Goal: Find specific page/section: Find specific page/section

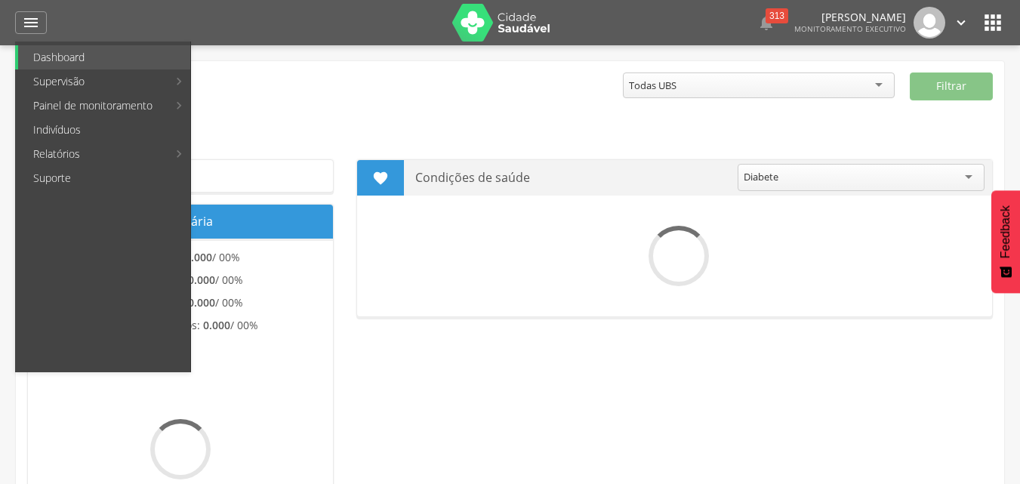
drag, startPoint x: 0, startPoint y: 0, endPoint x: 57, endPoint y: 129, distance: 141.0
click at [54, 131] on link "Indivíduos" at bounding box center [104, 130] width 172 height 24
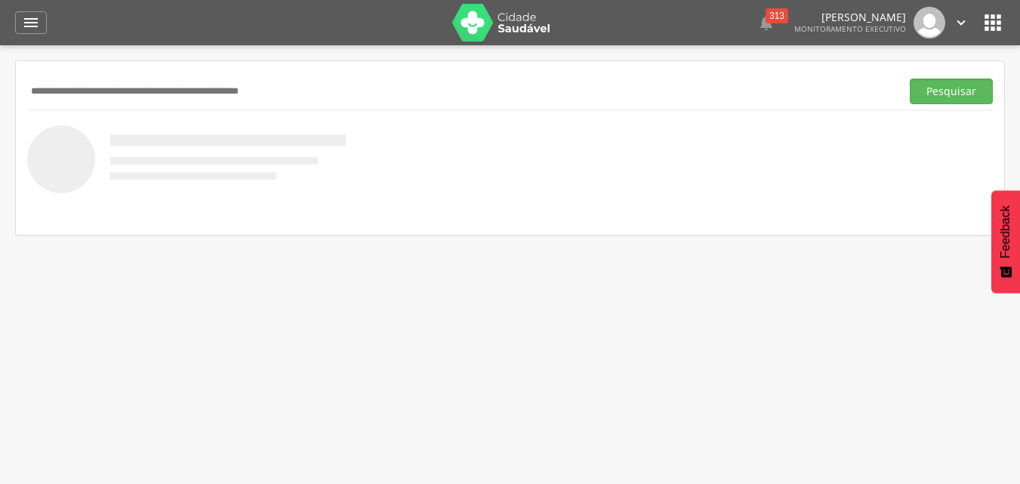
click at [48, 91] on input "text" at bounding box center [460, 92] width 867 height 26
type input "**********"
click at [910, 79] on button "Pesquisar" at bounding box center [951, 92] width 83 height 26
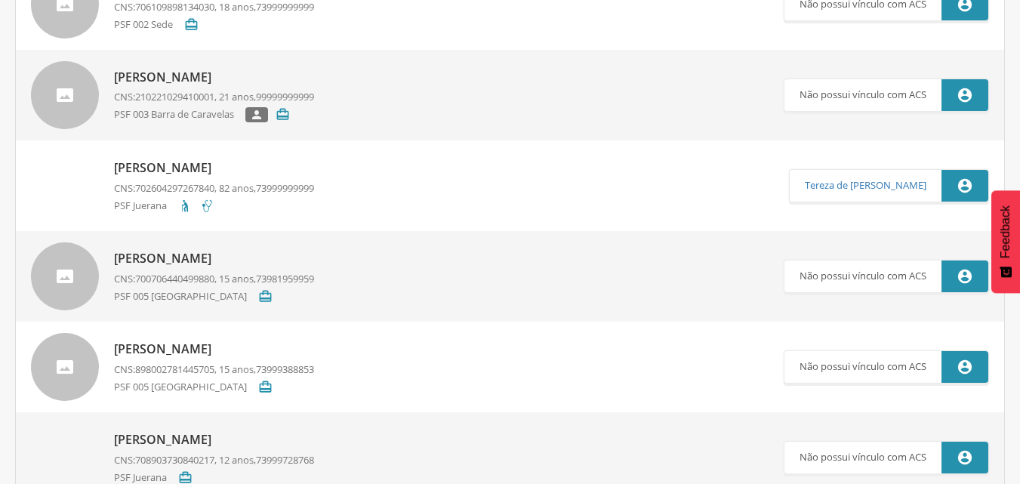
scroll to position [75, 0]
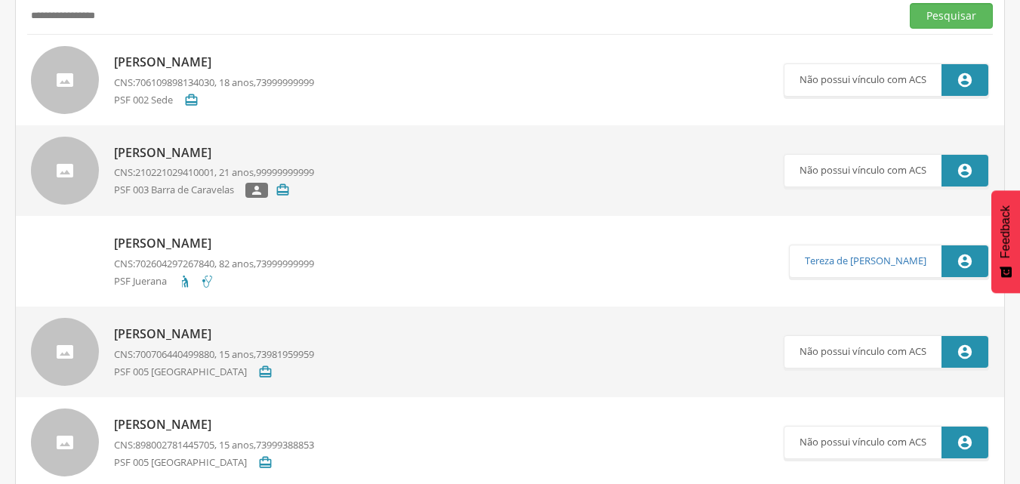
drag, startPoint x: 115, startPoint y: 16, endPoint x: 0, endPoint y: 3, distance: 116.2
click at [6, 26] on div " Supervisão  Distritos  Ubs Coordenador: - Caravelas / BA Intervalo de Tempo…" at bounding box center [510, 212] width 1020 height 484
drag, startPoint x: 41, startPoint y: 17, endPoint x: 70, endPoint y: 199, distance: 185.0
click at [70, 199] on div at bounding box center [65, 171] width 68 height 68
type input "**********"
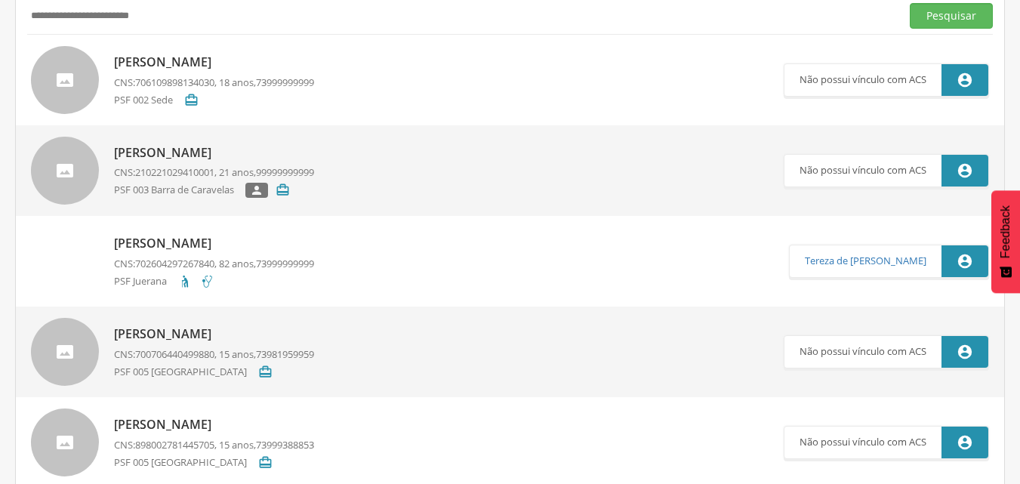
scroll to position [45, 0]
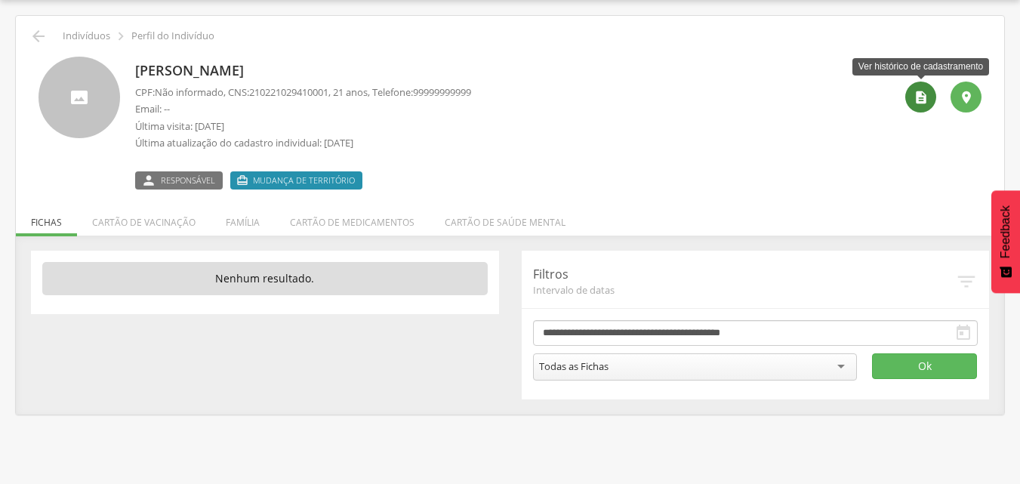
click at [913, 105] on div "" at bounding box center [920, 97] width 31 height 31
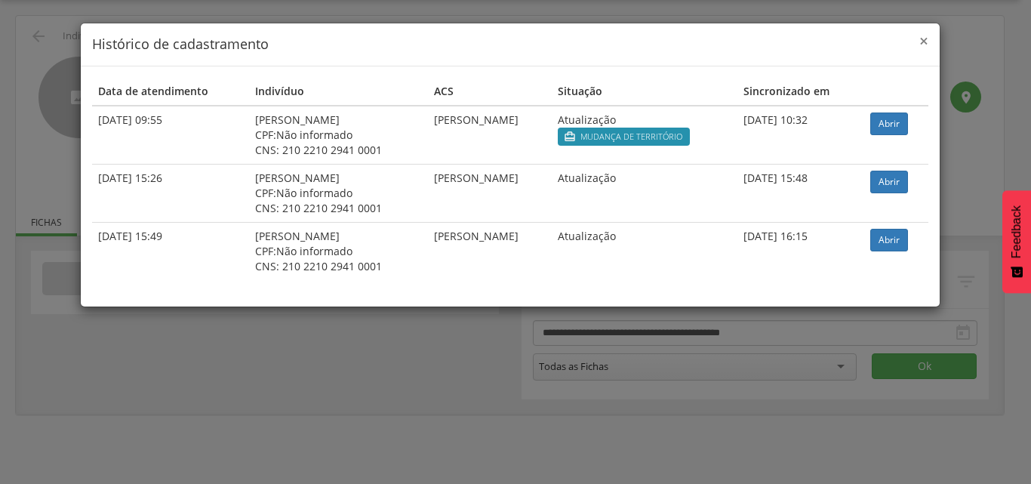
click at [924, 38] on span "×" at bounding box center [923, 40] width 9 height 21
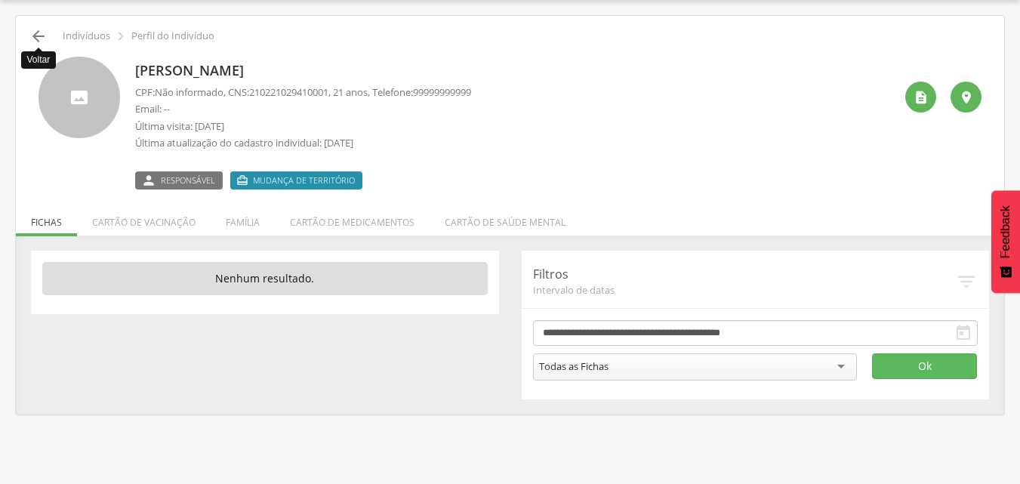
click at [38, 36] on icon "" at bounding box center [38, 36] width 18 height 18
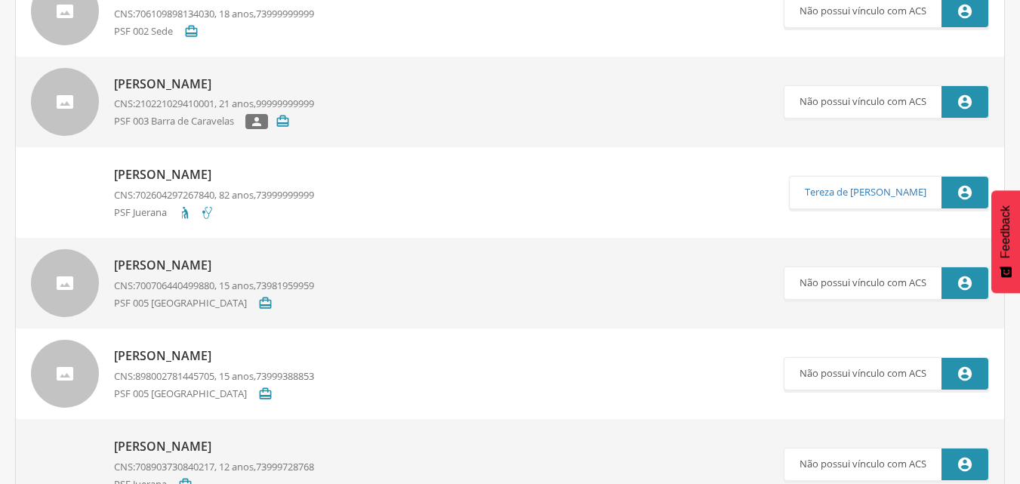
scroll to position [45, 0]
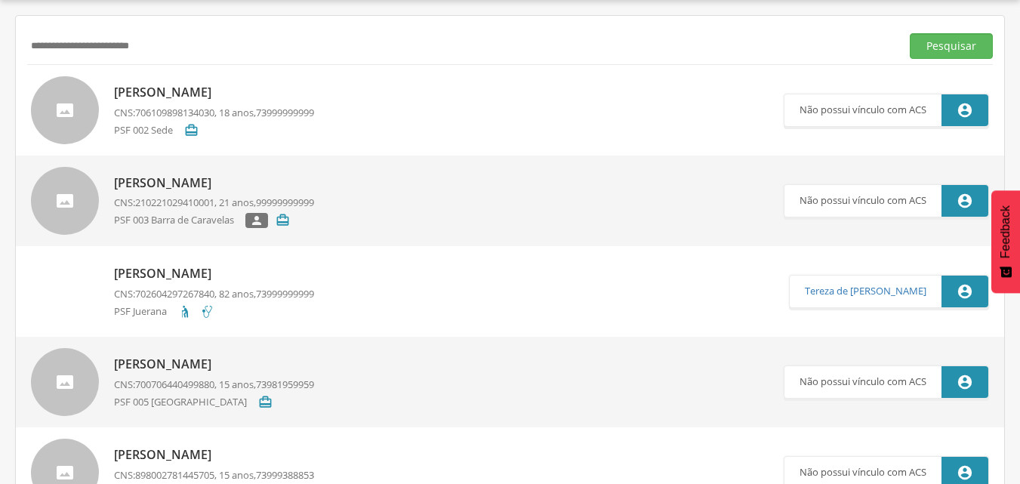
drag, startPoint x: 162, startPoint y: 53, endPoint x: 4, endPoint y: 90, distance: 162.0
click at [5, 89] on div " Supervisão  Distritos  Ubs Coordenador: - Caravelas / BA Intervalo de Tempo…" at bounding box center [510, 242] width 1020 height 484
drag, startPoint x: 167, startPoint y: 45, endPoint x: 0, endPoint y: 68, distance: 168.4
click at [0, 68] on div " Supervisão  Distritos  Ubs Coordenador: - Caravelas / BA Intervalo de Tempo…" at bounding box center [510, 242] width 1020 height 484
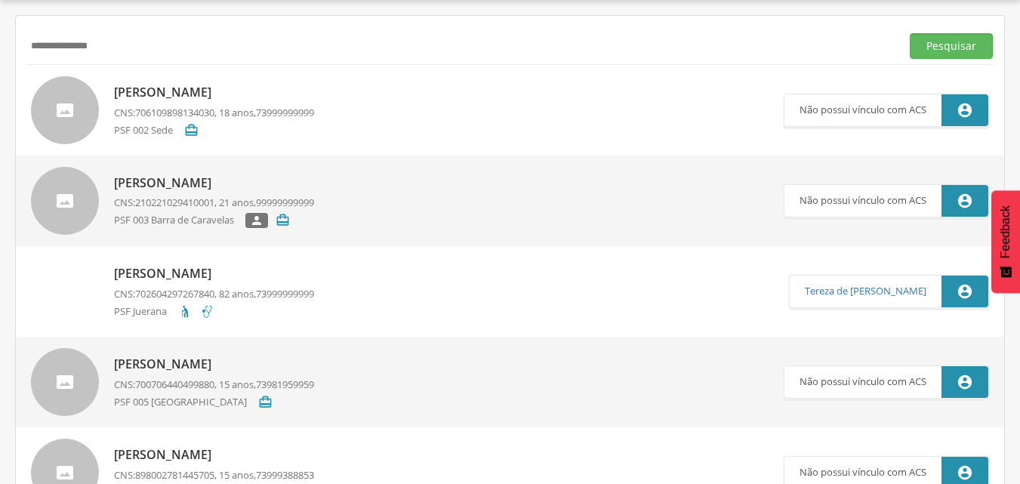
click at [63, 227] on div at bounding box center [65, 201] width 68 height 68
